Goal: Information Seeking & Learning: Check status

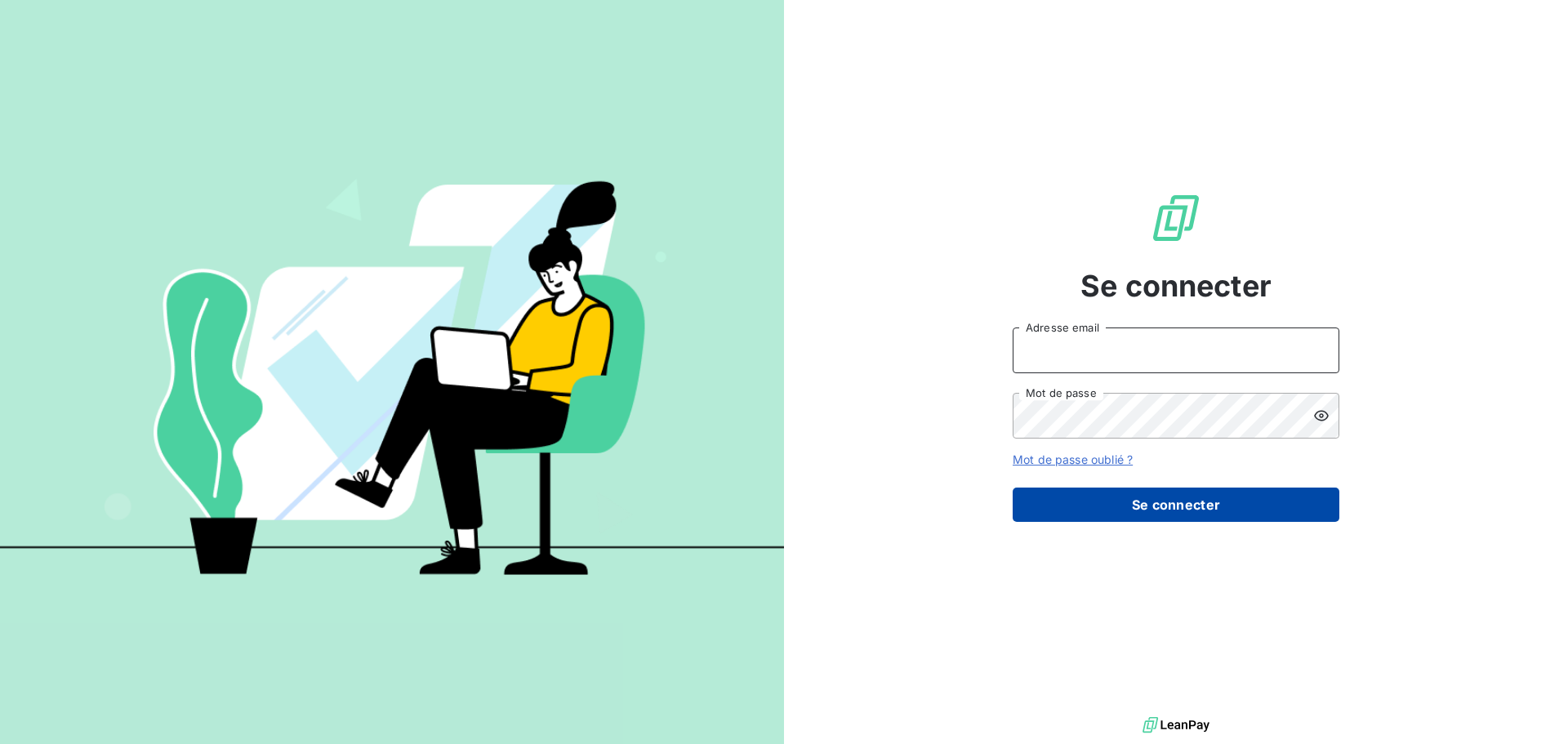
type input "[EMAIL_ADDRESS][DOMAIN_NAME]"
click at [1118, 500] on button "Se connecter" at bounding box center [1175, 504] width 326 height 34
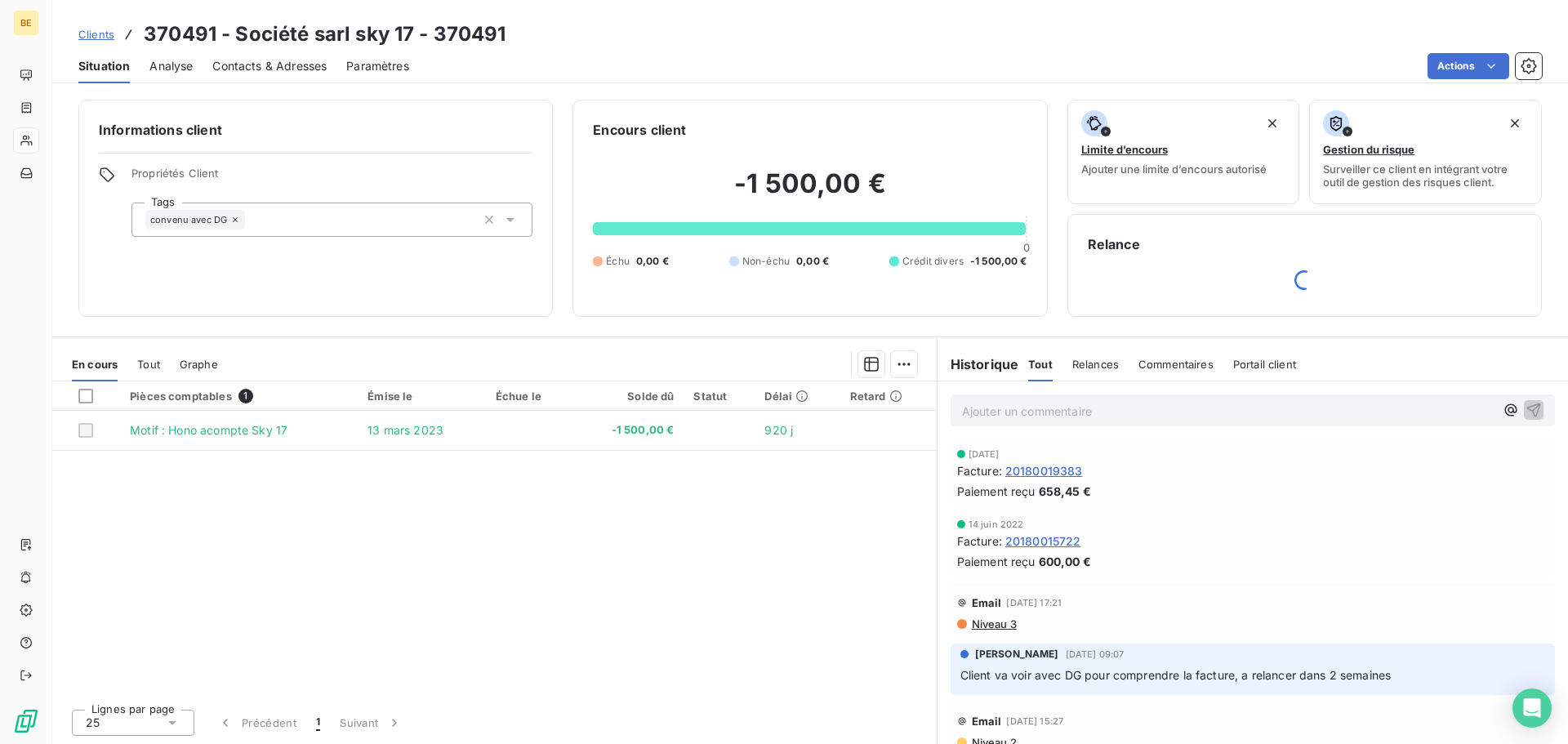
click at [106, 37] on span "Clients" at bounding box center [96, 34] width 36 height 13
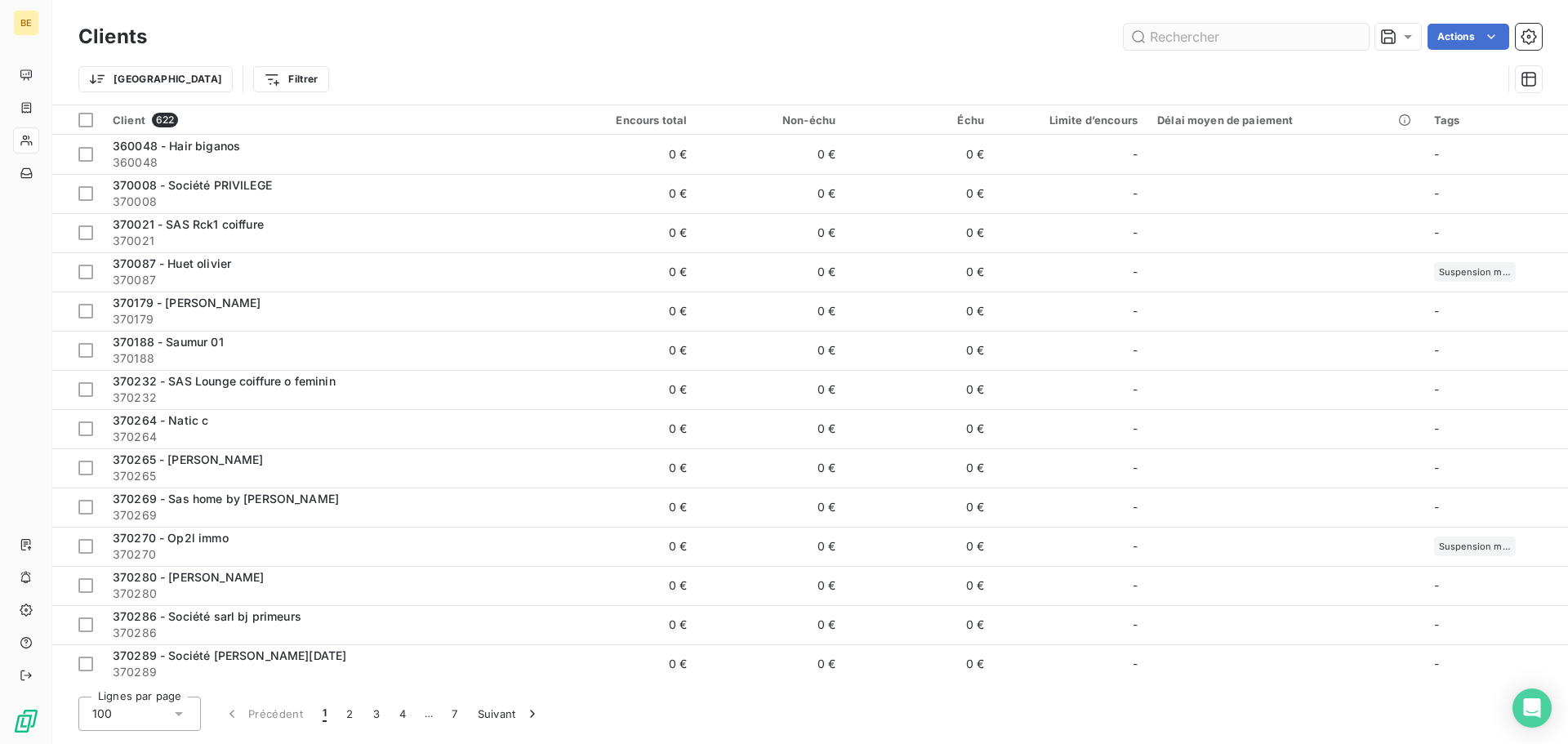
click at [1191, 34] on input "text" at bounding box center [1246, 37] width 245 height 26
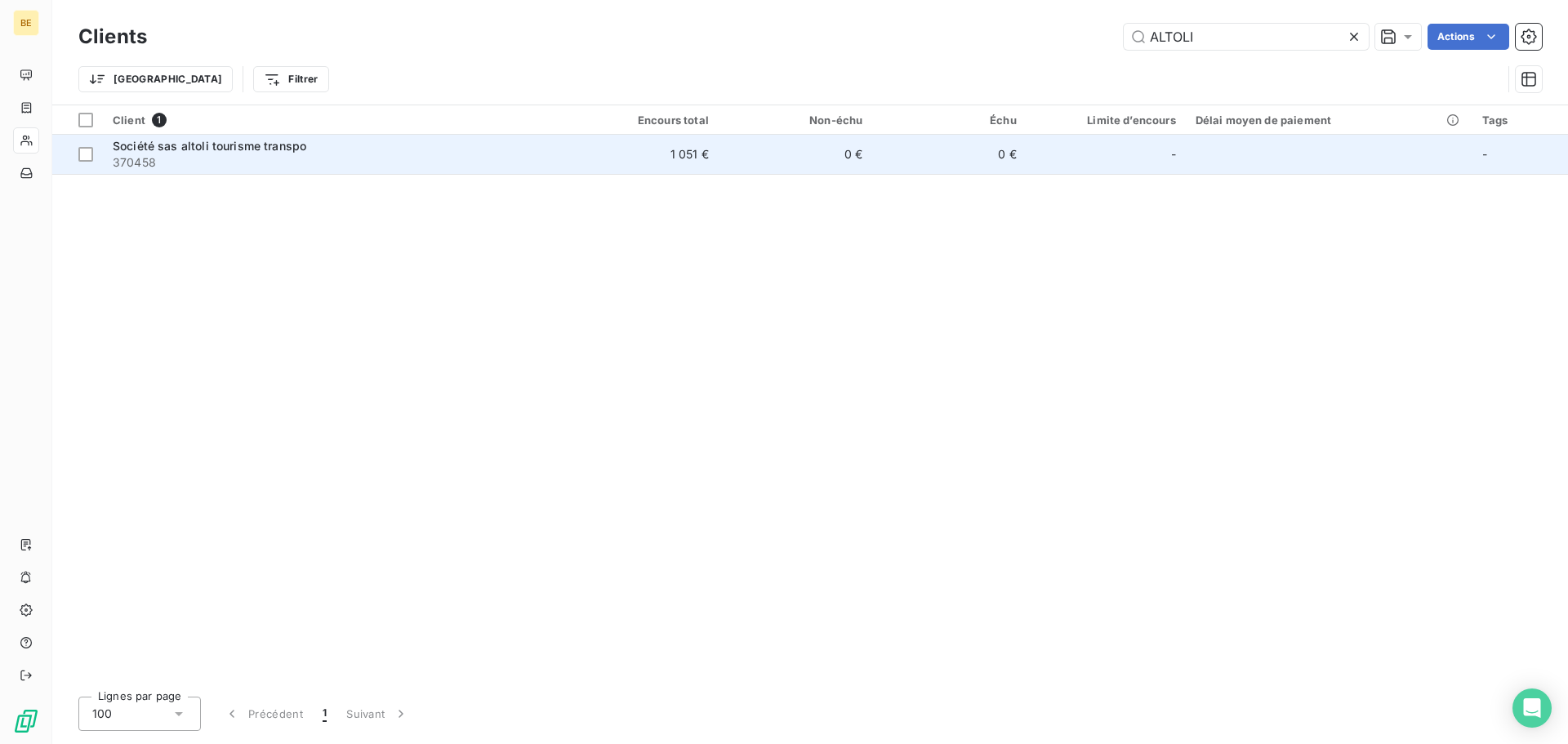
type input "ALTOLI"
click at [223, 149] on span "Société sas altoli tourisme transpo" at bounding box center [209, 146] width 194 height 14
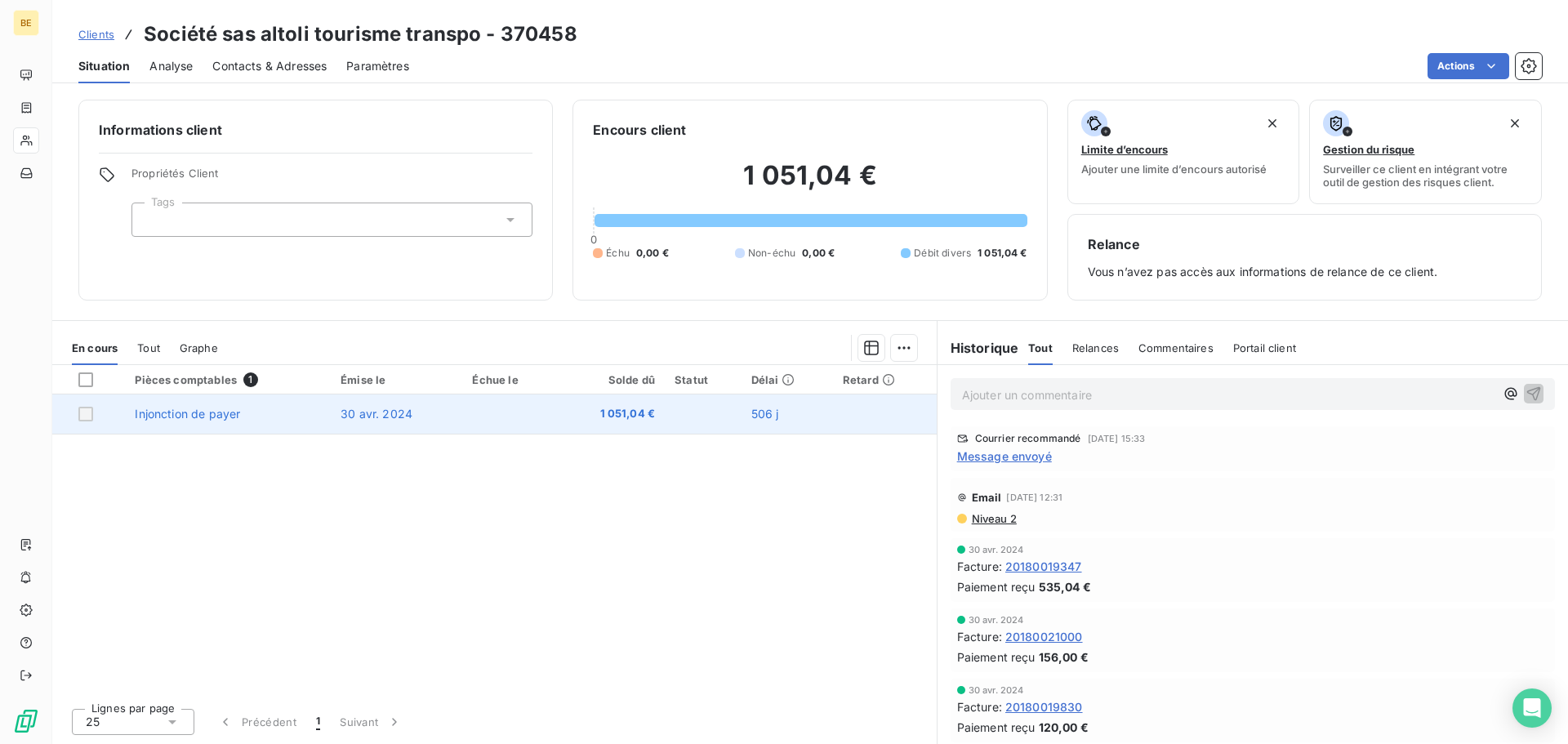
click at [203, 414] on span "Injonction de payer" at bounding box center [187, 414] width 105 height 14
click at [398, 416] on span "30 avr. 2024" at bounding box center [376, 414] width 72 height 14
click at [610, 423] on td "1 051,04 €" at bounding box center [610, 414] width 107 height 39
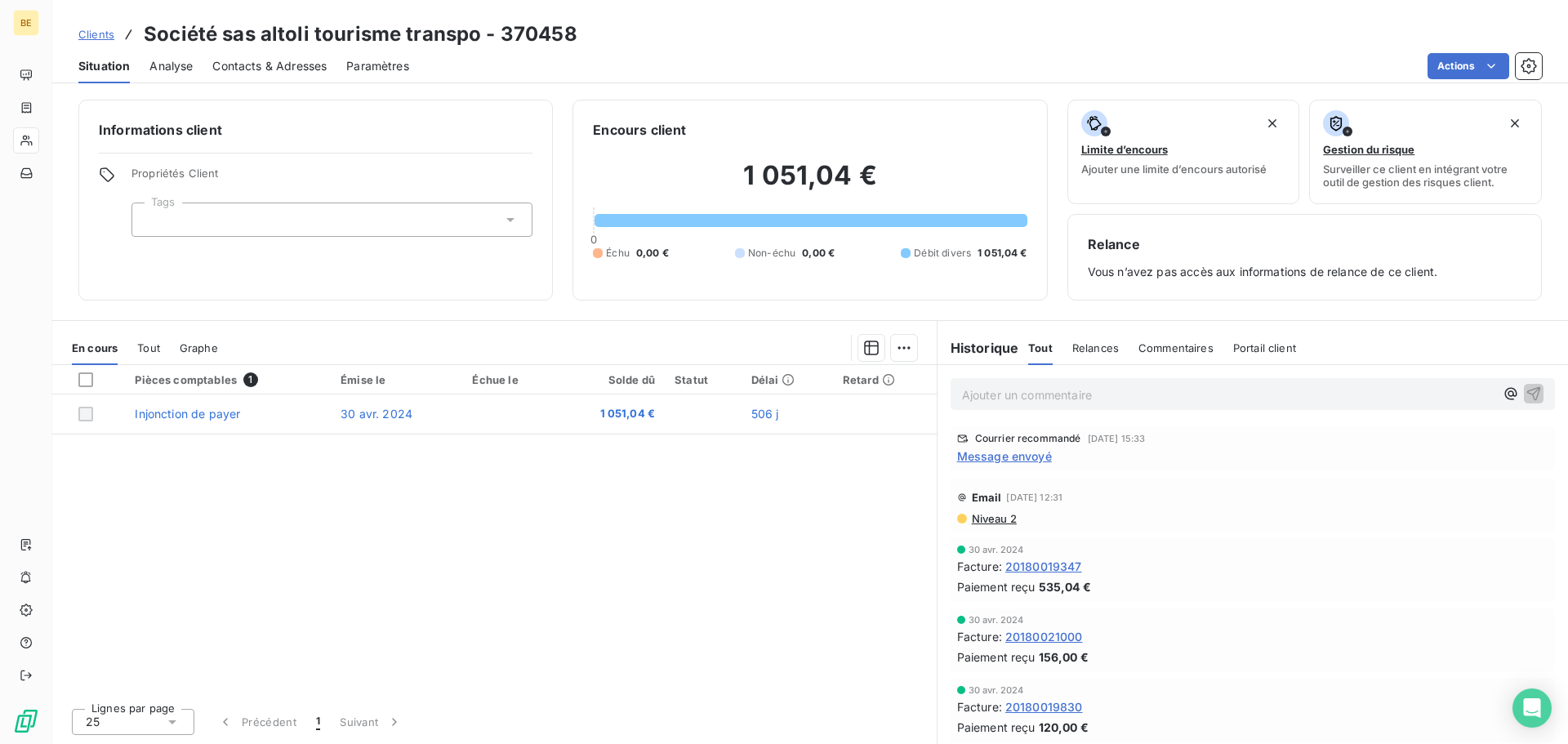
click at [157, 342] on span "Tout" at bounding box center [148, 347] width 23 height 13
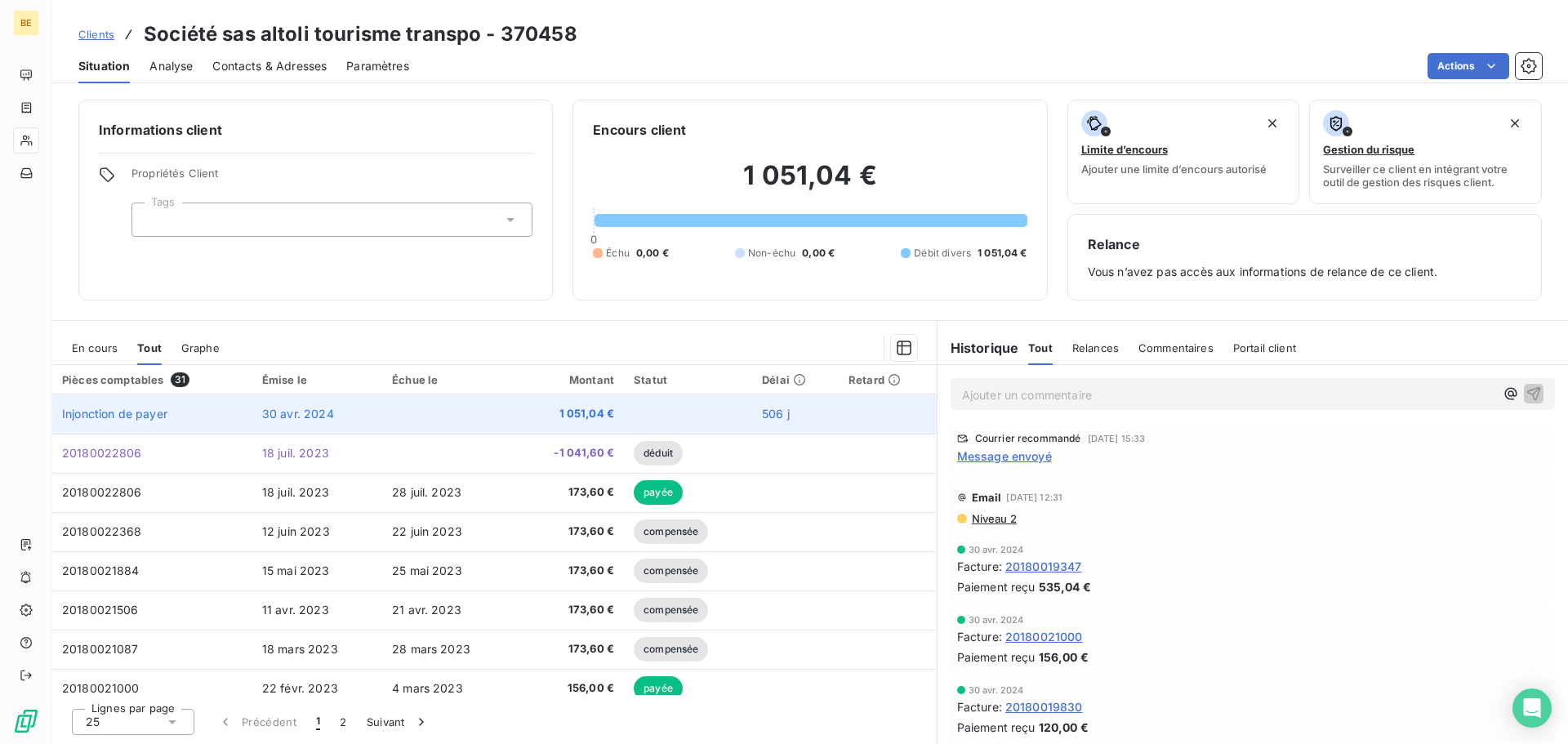
click at [294, 404] on td "30 avr. 2024" at bounding box center [317, 414] width 130 height 39
click at [459, 409] on td at bounding box center [448, 414] width 133 height 39
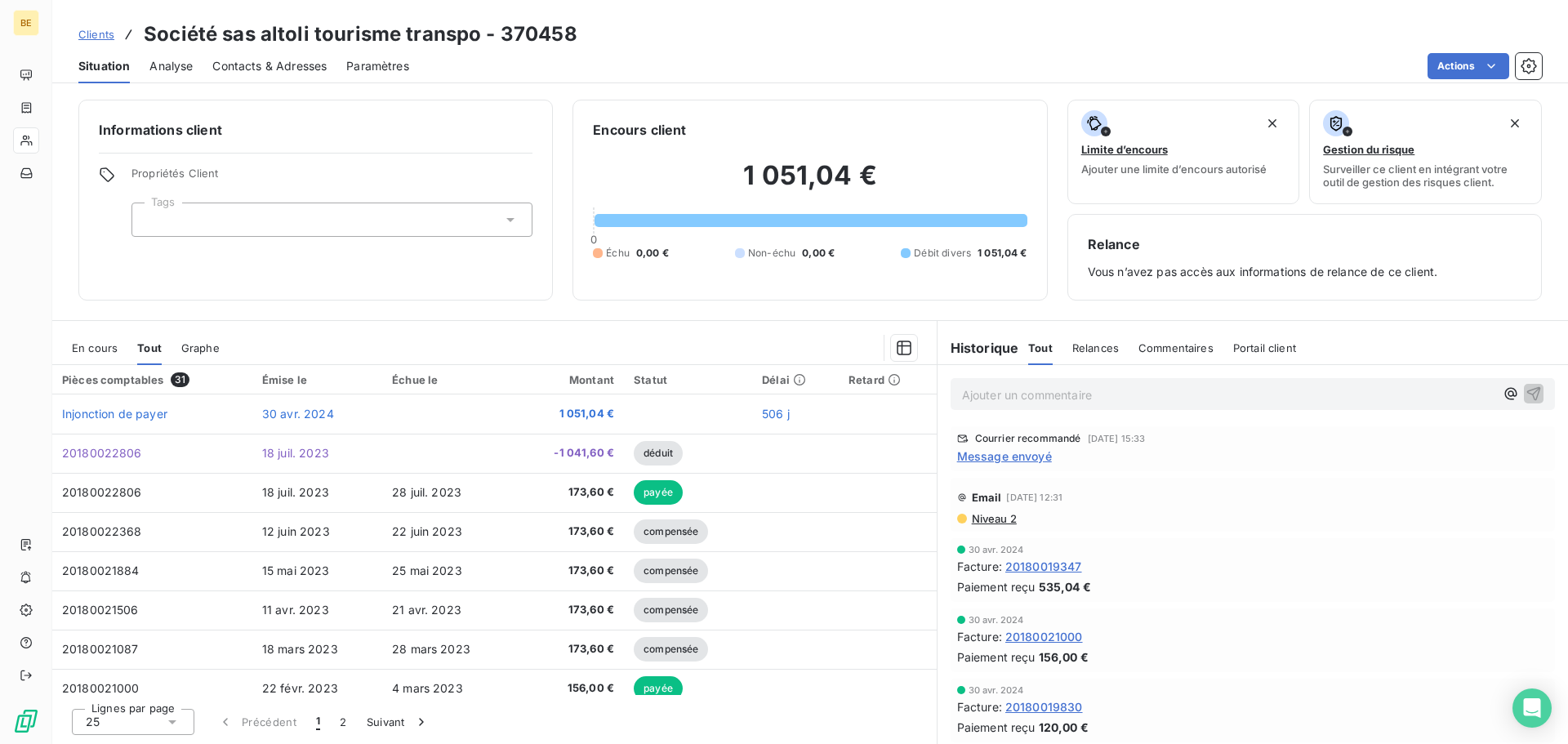
click at [80, 344] on span "En cours" at bounding box center [94, 347] width 46 height 13
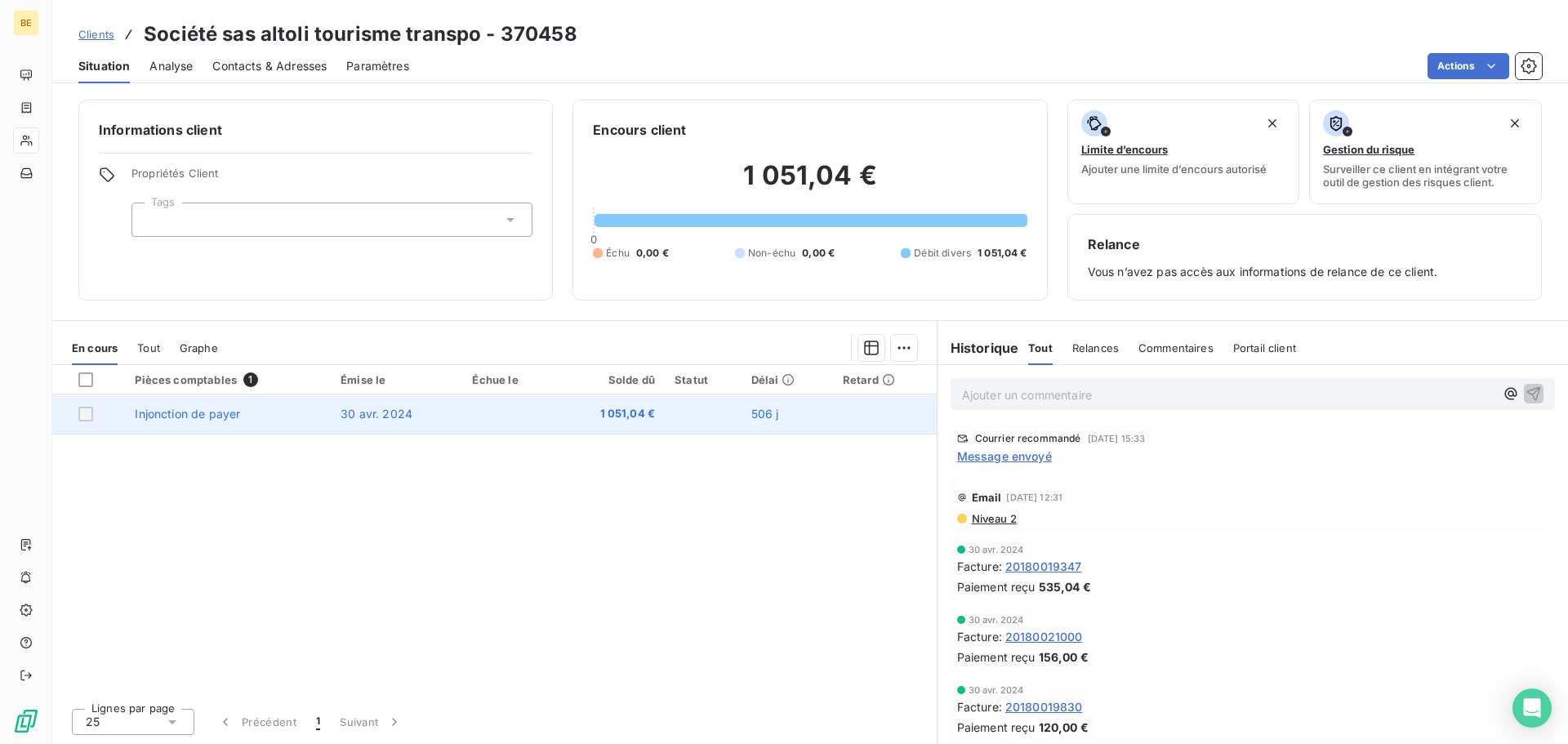
click at [239, 408] on span "Injonction de payer" at bounding box center [187, 414] width 105 height 14
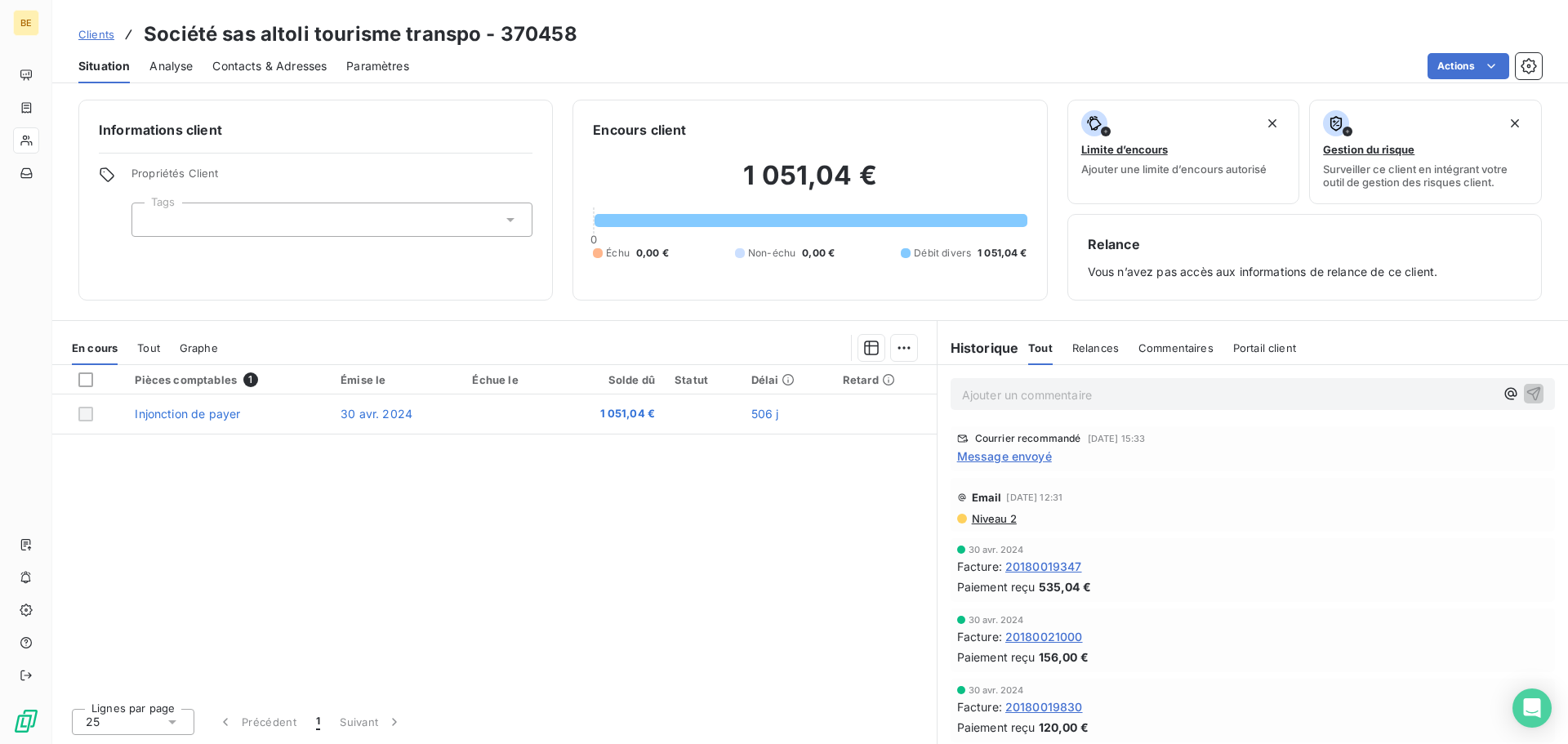
click at [258, 377] on div "Pièces comptables 1" at bounding box center [227, 379] width 186 height 15
click at [257, 377] on div "Pièces comptables 1" at bounding box center [227, 379] width 186 height 15
click at [255, 377] on span "1" at bounding box center [251, 379] width 15 height 15
click at [254, 378] on span "1" at bounding box center [251, 379] width 15 height 15
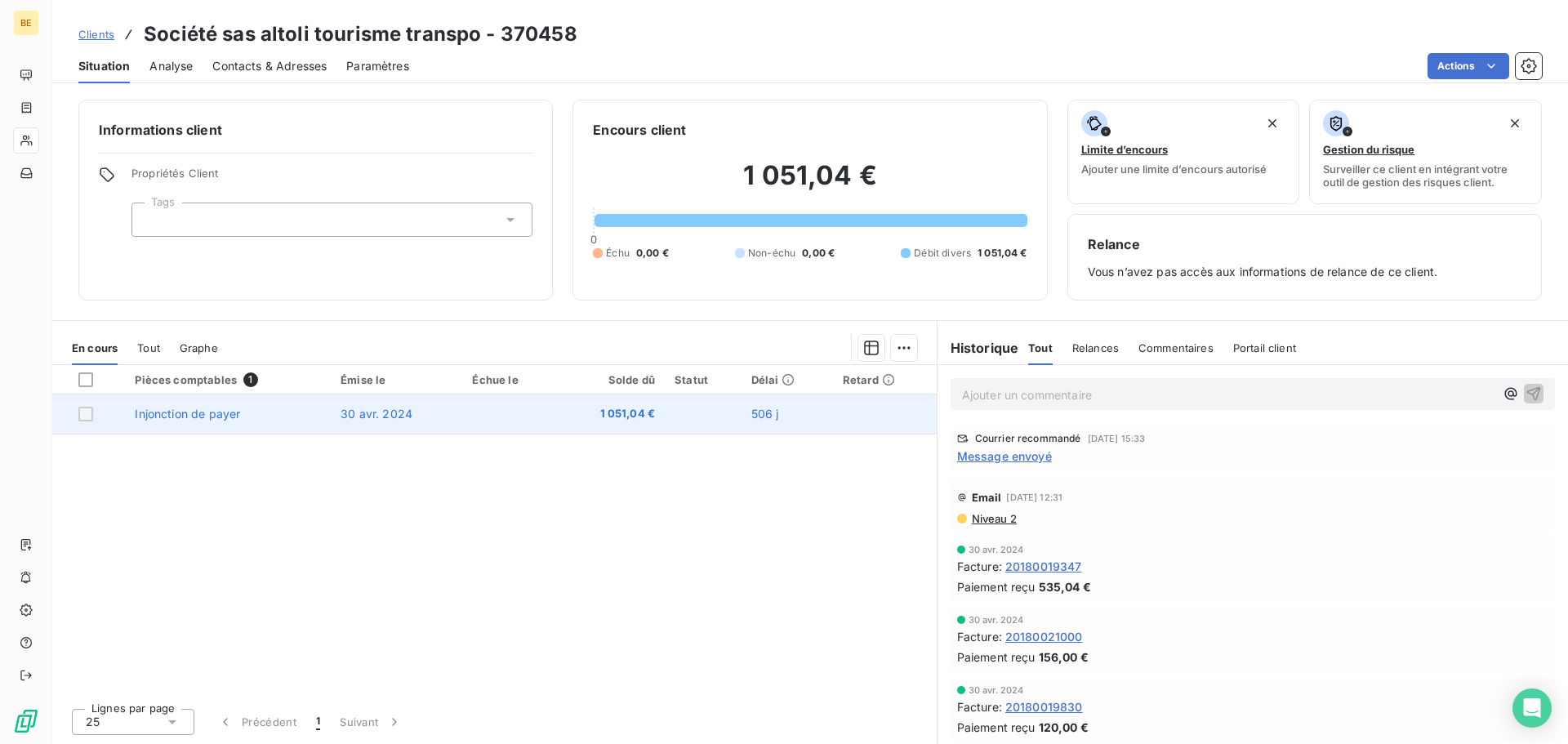
click at [178, 406] on td "Injonction de payer" at bounding box center [228, 414] width 206 height 39
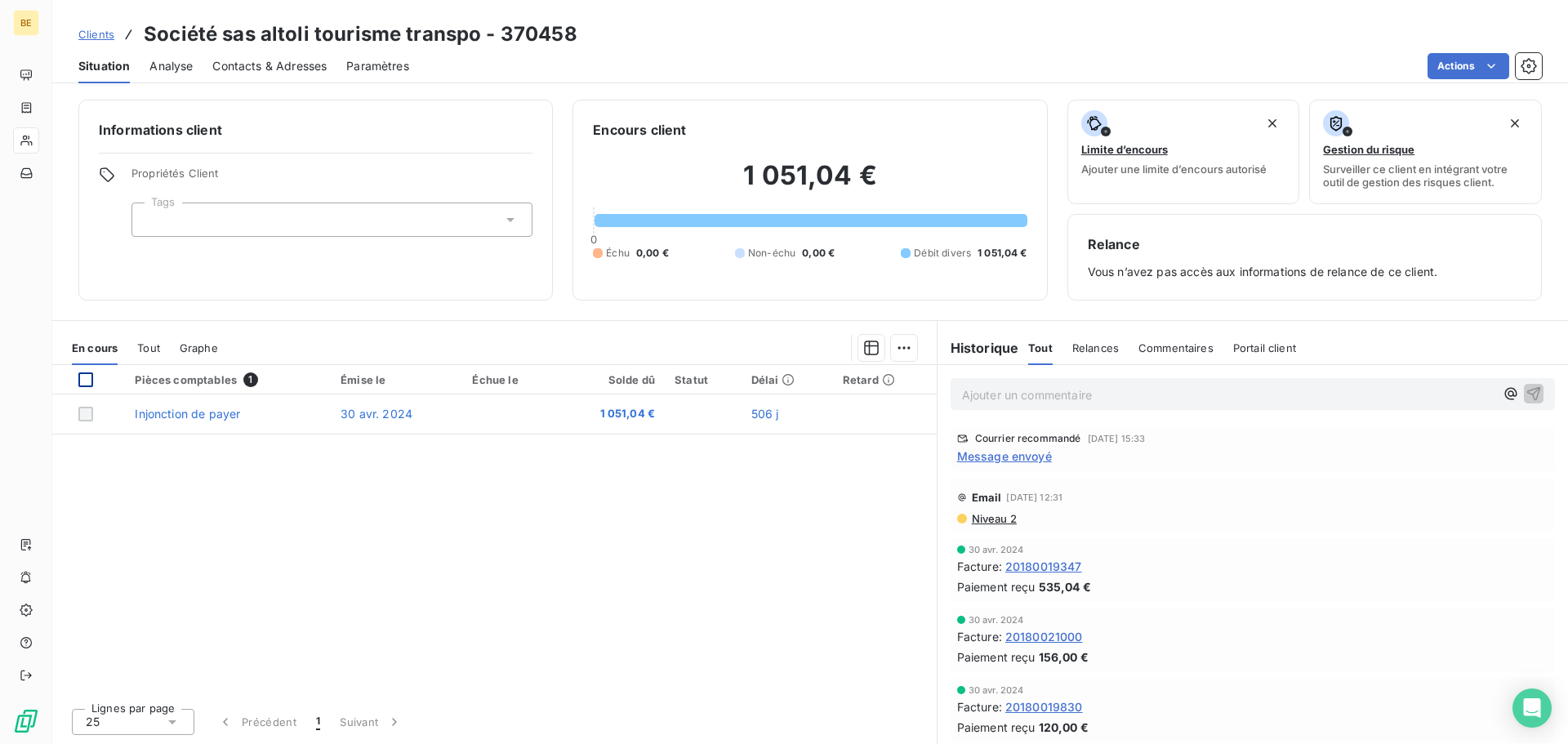
click at [86, 379] on div at bounding box center [86, 379] width 15 height 15
click at [901, 351] on html "BE Clients Société sas altoli tourisme transpo - 370458 Situation Analyse Conta…" at bounding box center [784, 372] width 1568 height 744
click at [688, 503] on html "BE Clients Société sas altoli tourisme transpo - 370458 Situation Analyse Conta…" at bounding box center [784, 372] width 1568 height 744
click at [180, 343] on span "Graphe" at bounding box center [199, 347] width 39 height 13
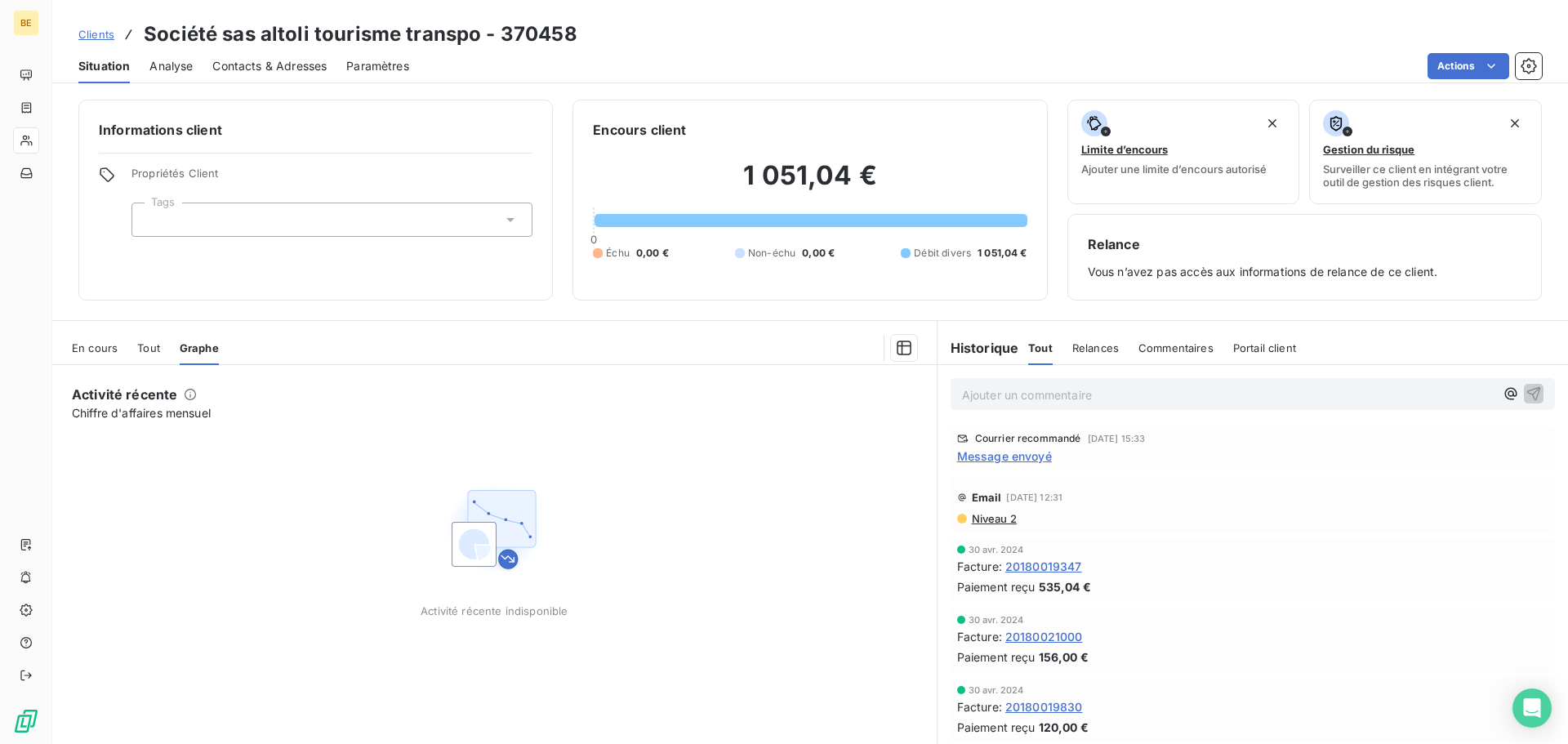
click at [162, 343] on div "En cours Tout Graphe" at bounding box center [494, 348] width 884 height 34
click at [153, 343] on span "Tout" at bounding box center [148, 347] width 23 height 13
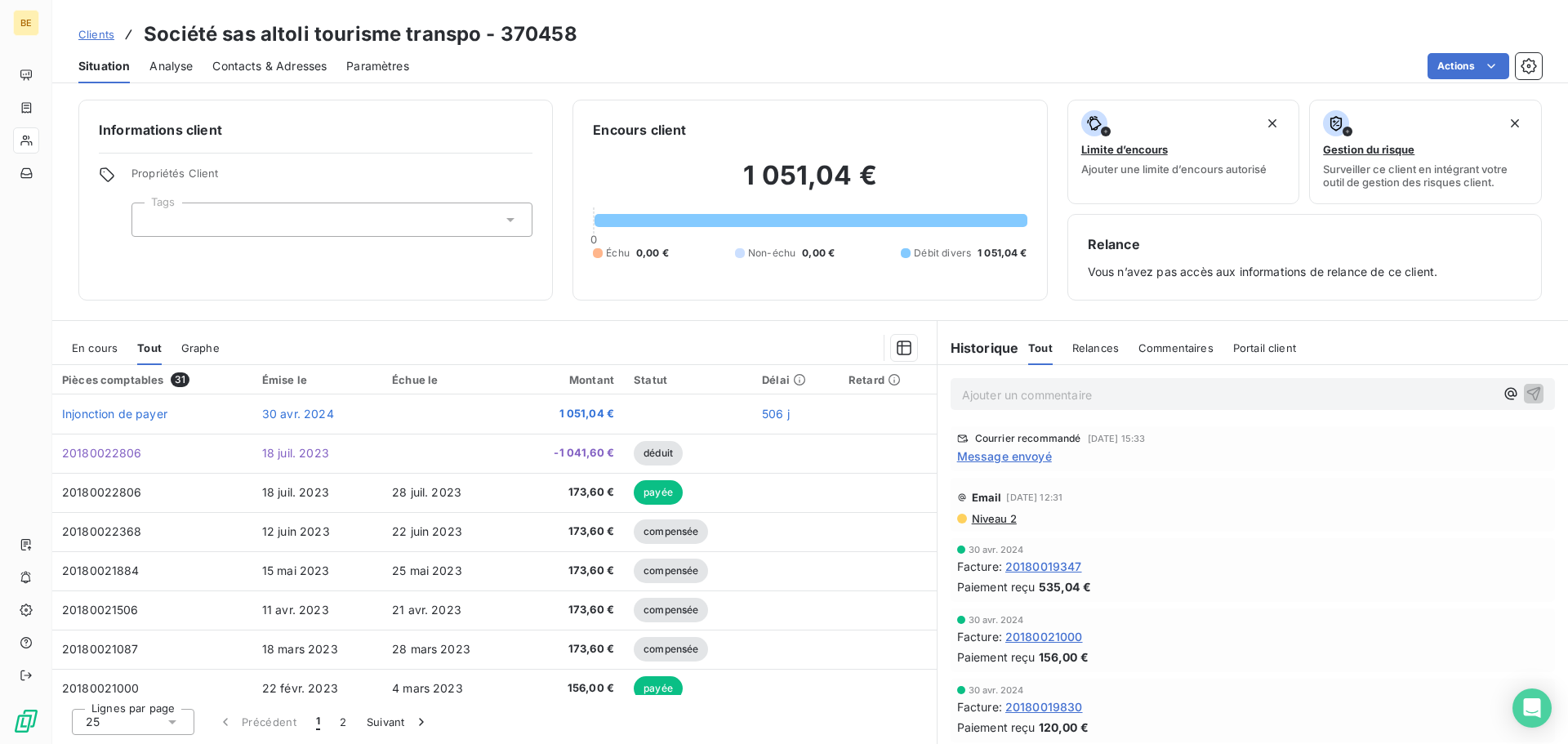
click at [70, 342] on div "En cours Tout Graphe" at bounding box center [494, 348] width 884 height 34
click at [79, 343] on span "En cours" at bounding box center [94, 347] width 46 height 13
